Goal: Transaction & Acquisition: Purchase product/service

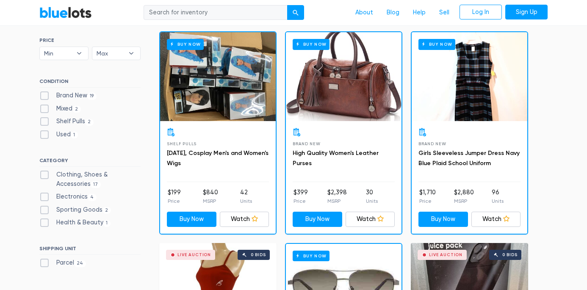
scroll to position [254, 0]
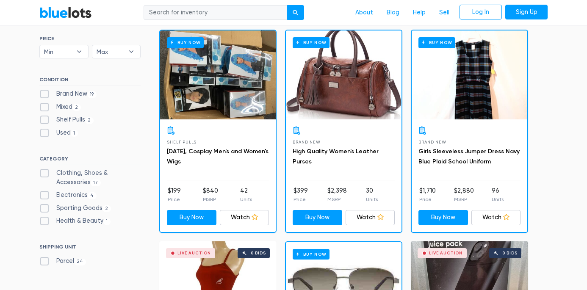
click at [44, 92] on label "Brand New 19" at bounding box center [67, 93] width 57 height 9
click at [44, 92] on New"] "Brand New 19" at bounding box center [42, 92] width 6 height 6
checkbox New"] "true"
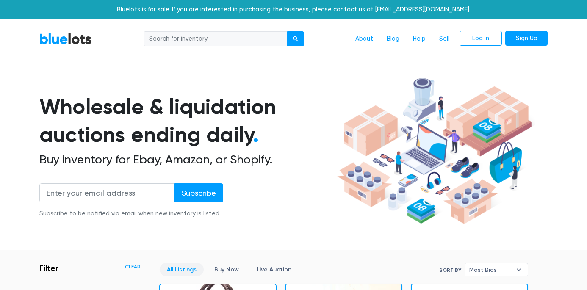
scroll to position [228, 0]
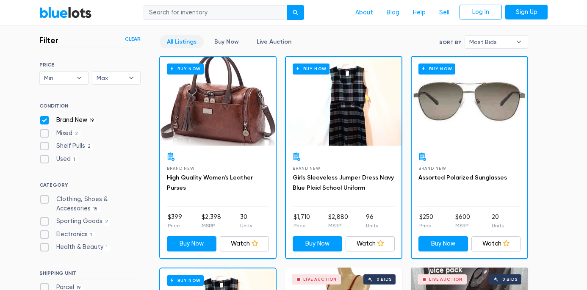
click at [42, 148] on label "Shelf Pulls 2" at bounding box center [66, 145] width 54 height 9
click at [42, 147] on Pulls"] "Shelf Pulls 2" at bounding box center [42, 144] width 6 height 6
checkbox Pulls"] "true"
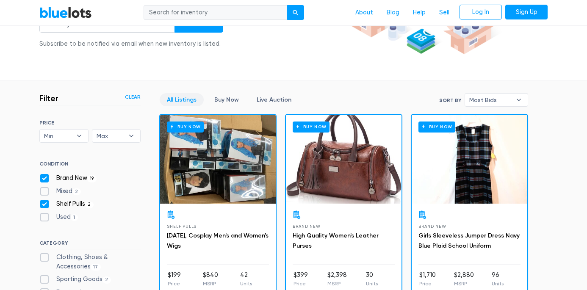
scroll to position [169, 0]
